Goal: Transaction & Acquisition: Purchase product/service

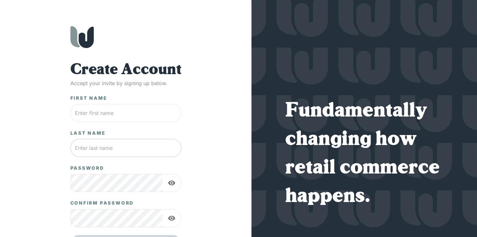
scroll to position [37, 0]
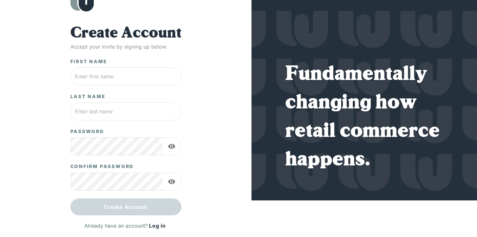
click at [156, 225] on link "Log in" at bounding box center [157, 226] width 19 height 10
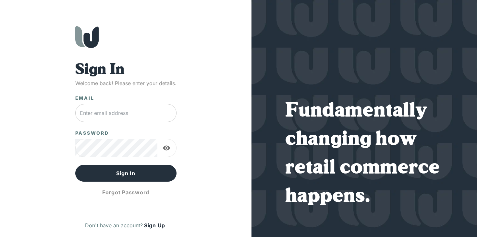
click at [123, 120] on input "text" at bounding box center [125, 113] width 101 height 18
type input "[PERSON_NAME][EMAIL_ADDRESS][DOMAIN_NAME]"
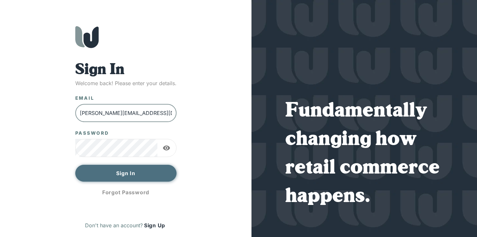
click at [136, 175] on button "Sign In" at bounding box center [125, 173] width 101 height 17
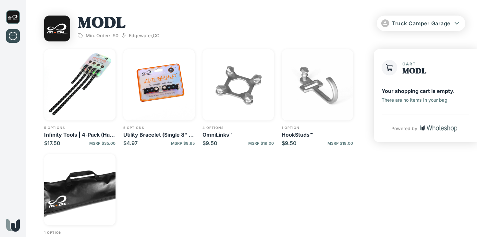
click at [233, 162] on div "5 options Infinity Tools | 4-Pack (Half 8" & Half 16") $17.50 MSRP $35.00 5 opt…" at bounding box center [203, 150] width 318 height 202
click at [239, 170] on div "5 options Infinity Tools | 4-Pack (Half 8" & Half 16") $17.50 MSRP $35.00 5 opt…" at bounding box center [203, 150] width 318 height 202
click at [212, 184] on div "5 options Infinity Tools | 4-Pack (Half 8" & Half 16") $17.50 MSRP $35.00 5 opt…" at bounding box center [203, 150] width 318 height 202
click at [181, 166] on div "5 options Infinity Tools | 4-Pack (Half 8" & Half 16") $17.50 MSRP $35.00 5 opt…" at bounding box center [203, 150] width 318 height 202
click at [161, 95] on img "button" at bounding box center [158, 84] width 71 height 71
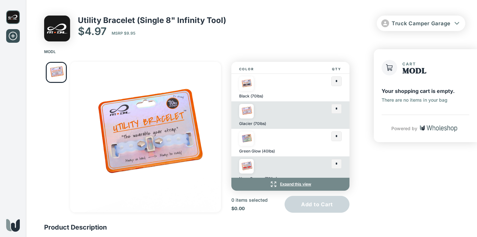
scroll to position [18, 0]
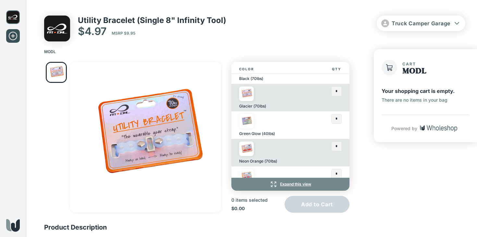
click at [247, 123] on img at bounding box center [246, 121] width 15 height 15
click at [247, 153] on img at bounding box center [246, 149] width 15 height 15
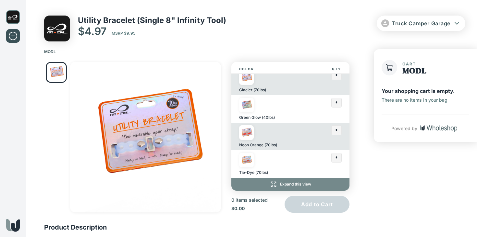
scroll to position [33, 0]
click at [253, 162] on img at bounding box center [246, 160] width 15 height 15
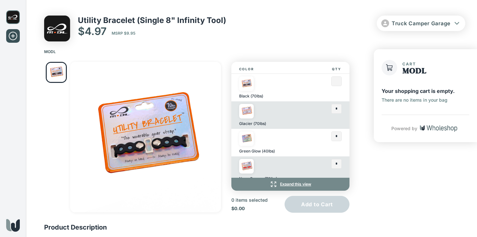
click at [340, 79] on input "text" at bounding box center [337, 81] width 10 height 9
type input "*"
click at [338, 111] on input "text" at bounding box center [337, 108] width 10 height 9
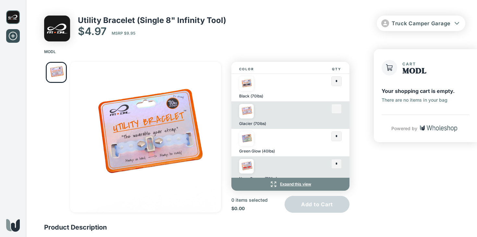
type input "*"
click at [337, 135] on input "text" at bounding box center [337, 136] width 10 height 9
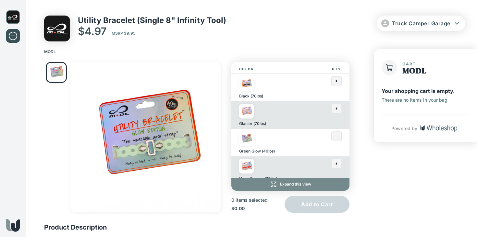
type input "*"
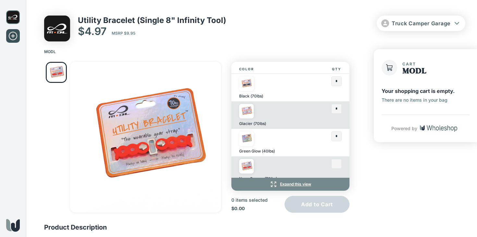
click at [339, 166] on input "text" at bounding box center [337, 164] width 10 height 9
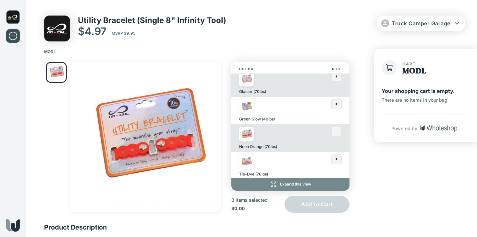
click at [337, 132] on input "text" at bounding box center [337, 131] width 10 height 9
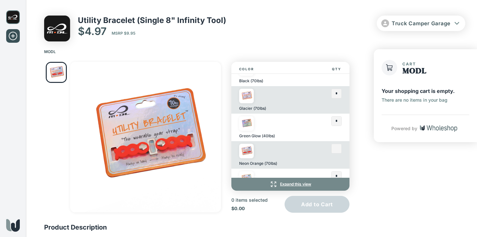
scroll to position [12, 0]
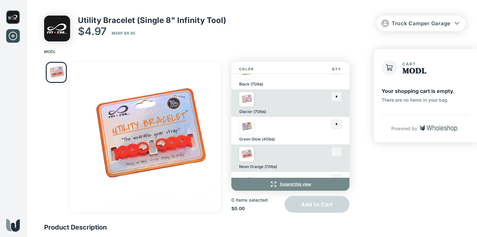
type input "*"
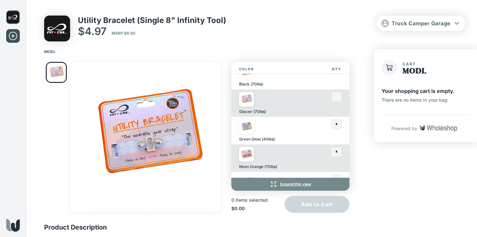
click at [339, 96] on input "text" at bounding box center [337, 96] width 10 height 9
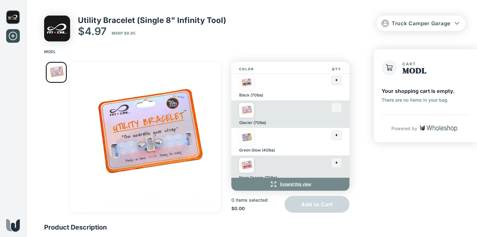
scroll to position [34, 0]
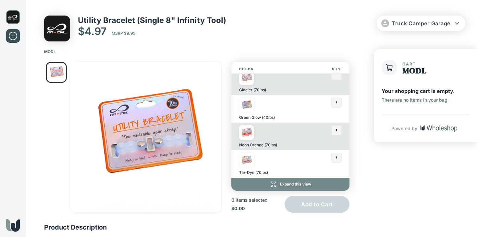
type input "*"
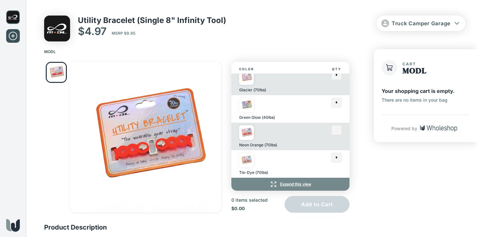
click at [338, 131] on input "text" at bounding box center [337, 130] width 10 height 9
type input "*"
click at [339, 158] on input "text" at bounding box center [337, 157] width 10 height 9
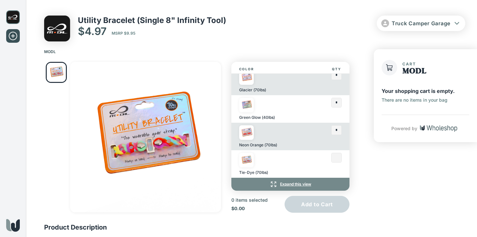
scroll to position [0, 0]
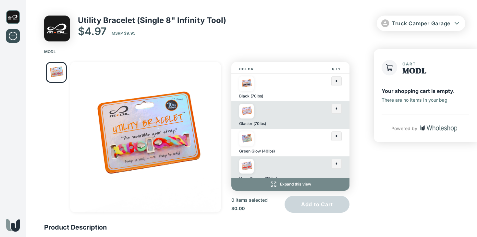
type input "*"
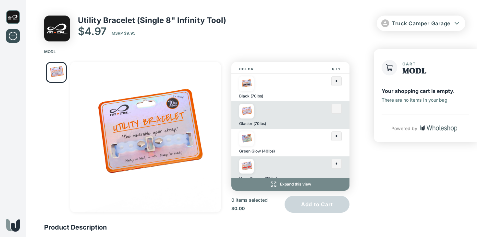
click at [336, 110] on input "text" at bounding box center [337, 108] width 10 height 9
type input "*"
click at [335, 80] on input "text" at bounding box center [337, 81] width 10 height 9
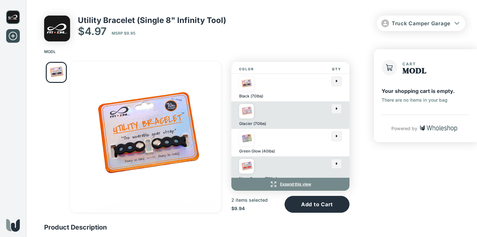
type input "*"
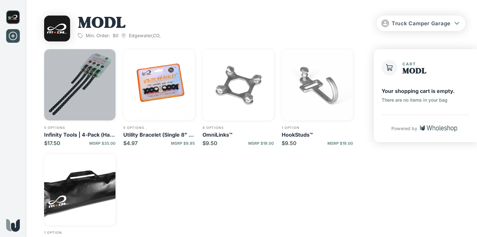
click at [84, 90] on img "button" at bounding box center [79, 84] width 71 height 71
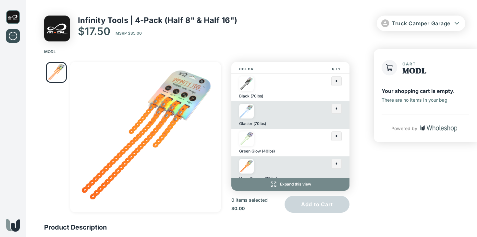
scroll to position [34, 0]
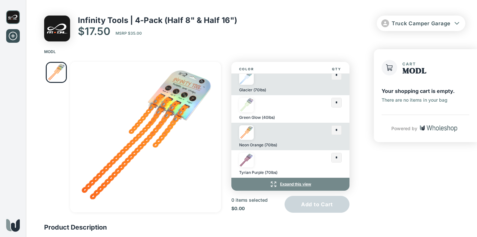
click at [248, 134] on img at bounding box center [246, 133] width 15 height 15
click at [249, 160] on img at bounding box center [246, 160] width 15 height 15
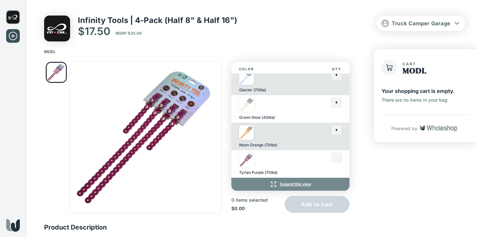
click at [341, 157] on input "text" at bounding box center [337, 157] width 10 height 9
type input "*"
click at [339, 133] on input "text" at bounding box center [337, 130] width 10 height 9
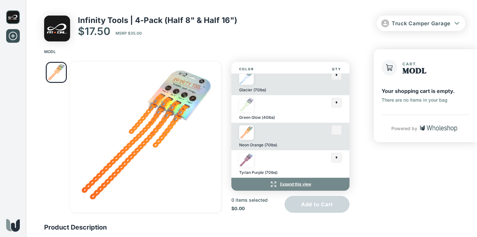
type input "*"
click at [338, 157] on input "text" at bounding box center [337, 157] width 10 height 9
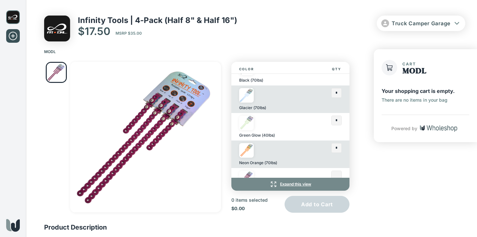
scroll to position [15, 0]
type input "*"
click at [338, 122] on input "text" at bounding box center [337, 121] width 10 height 9
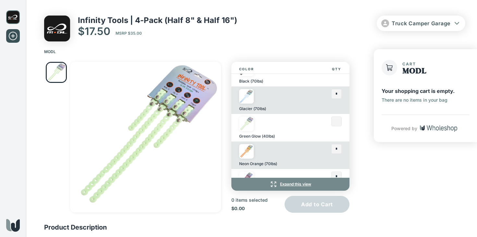
type input "*"
click at [339, 95] on input "text" at bounding box center [337, 94] width 10 height 9
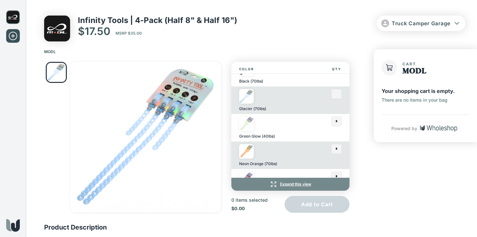
scroll to position [0, 0]
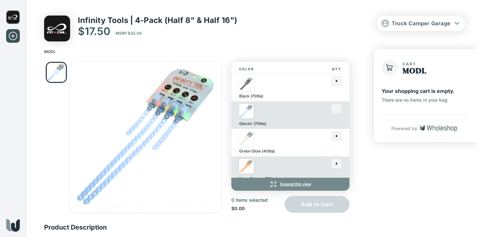
type input "*"
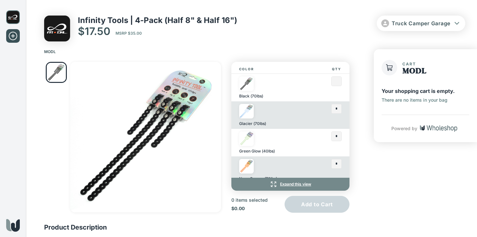
click at [338, 80] on input "text" at bounding box center [337, 81] width 10 height 9
type input "*"
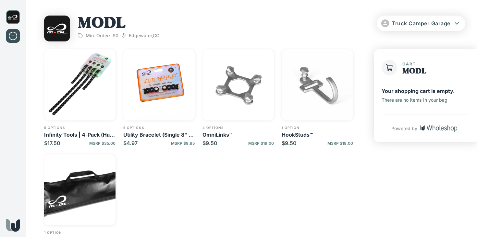
click at [205, 172] on div "5 options Infinity Tools | 4-Pack (Half 8" & Half 16") $17.50 MSRP $35.00 5 opt…" at bounding box center [203, 150] width 318 height 202
click at [217, 170] on div "5 options Infinity Tools | 4-Pack (Half 8" & Half 16") $17.50 MSRP $35.00 5 opt…" at bounding box center [203, 150] width 318 height 202
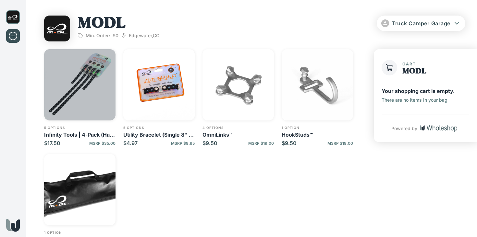
click at [71, 75] on img "button" at bounding box center [79, 84] width 71 height 71
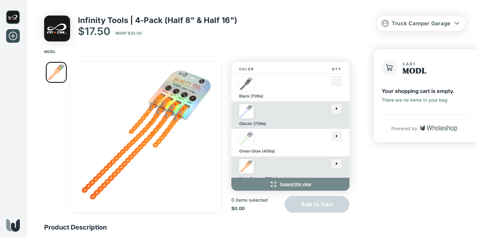
click at [338, 82] on input "text" at bounding box center [337, 81] width 10 height 9
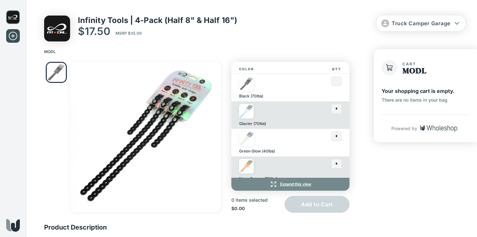
type input "*"
click at [199, 81] on img "Go to Slide 1" at bounding box center [145, 137] width 151 height 151
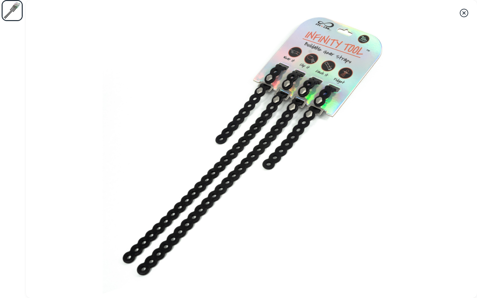
click at [465, 13] on icon "button" at bounding box center [464, 13] width 10 height 10
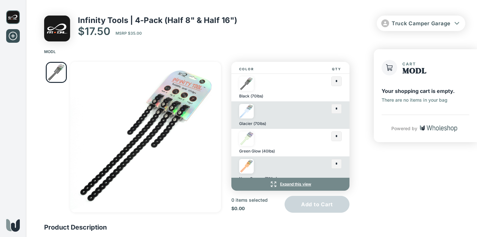
click at [197, 22] on p "Infinity Tools | 4-Pack (Half 8" & Half 16")" at bounding box center [157, 20] width 159 height 9
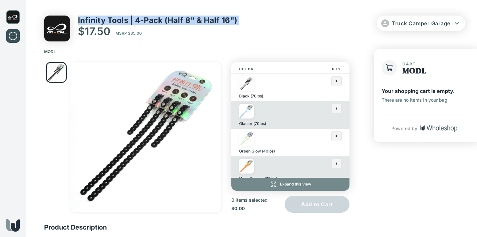
click at [197, 22] on p "Infinity Tools | 4-Pack (Half 8" & Half 16")" at bounding box center [157, 20] width 159 height 9
click at [214, 19] on p "Infinity Tools | 4-Pack (Half 8" & Half 16")" at bounding box center [157, 20] width 159 height 9
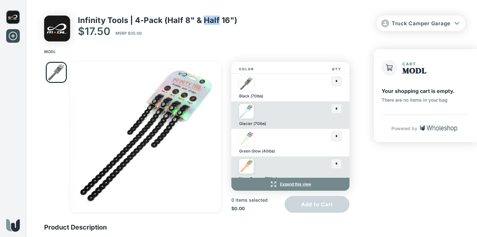
click at [214, 19] on p "Infinity Tools | 4-Pack (Half 8" & Half 16")" at bounding box center [157, 20] width 159 height 9
click at [214, 20] on p "Infinity Tools | 4-Pack (Half 8" & Half 16")" at bounding box center [157, 20] width 159 height 9
click at [177, 44] on div "MODL" at bounding box center [251, 49] width 451 height 15
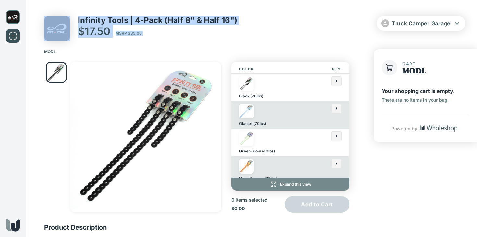
drag, startPoint x: 154, startPoint y: 42, endPoint x: 68, endPoint y: 16, distance: 89.6
click at [68, 16] on div "Infinity Tools | 4-Pack (Half 8" & Half 16") $17.50 MSRP $35.00 Truck Camper Ga…" at bounding box center [251, 127] width 451 height 255
click at [161, 31] on div "$17.50 MSRP $35.00" at bounding box center [157, 31] width 159 height 13
drag, startPoint x: 172, startPoint y: 34, endPoint x: 71, endPoint y: 12, distance: 102.5
click at [71, 12] on div "Infinity Tools | 4-Pack (Half 8" & Half 16") $17.50 MSRP $35.00 Truck Camper Ga…" at bounding box center [251, 21] width 451 height 42
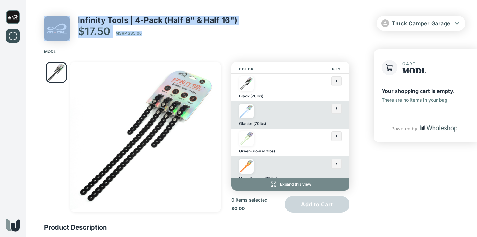
click at [161, 30] on div "$17.50 MSRP $35.00" at bounding box center [157, 31] width 159 height 13
drag, startPoint x: 169, startPoint y: 36, endPoint x: 66, endPoint y: 20, distance: 104.1
click at [66, 20] on div "Infinity Tools | 4-Pack (Half 8" & Half 16") $17.50 MSRP $35.00" at bounding box center [140, 29] width 193 height 26
click at [162, 37] on div "$17.50 MSRP $35.00" at bounding box center [157, 31] width 159 height 13
drag, startPoint x: 171, startPoint y: 37, endPoint x: 74, endPoint y: 13, distance: 99.4
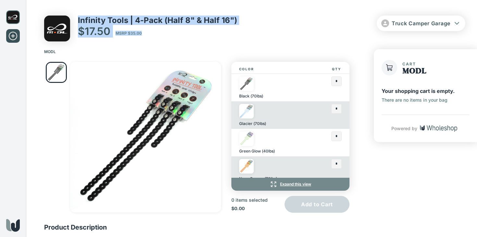
click at [74, 13] on div "Infinity Tools | 4-Pack (Half 8" & Half 16") $17.50 MSRP $35.00 Truck Camper Ga…" at bounding box center [251, 21] width 451 height 42
click at [204, 41] on div "Infinity Tools | 4-Pack (Half 8" & Half 16") $17.50 MSRP $35.00" at bounding box center [157, 29] width 159 height 26
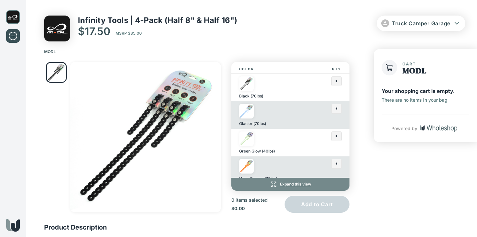
click at [274, 43] on div "MODL" at bounding box center [251, 49] width 451 height 15
